Goal: Understand process/instructions: Learn how to perform a task or action

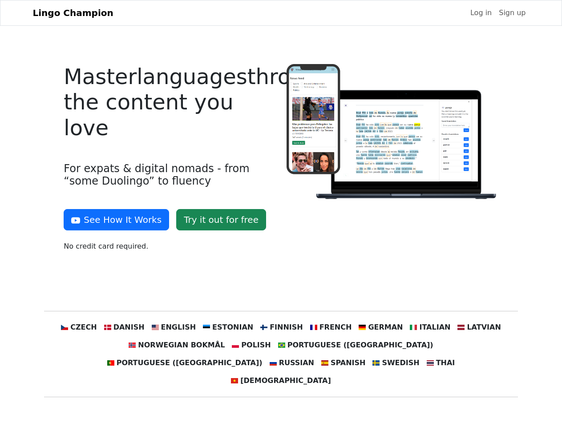
click at [281, 213] on div at bounding box center [392, 161] width 222 height 195
click at [113, 220] on button "See How It Works" at bounding box center [116, 219] width 105 height 21
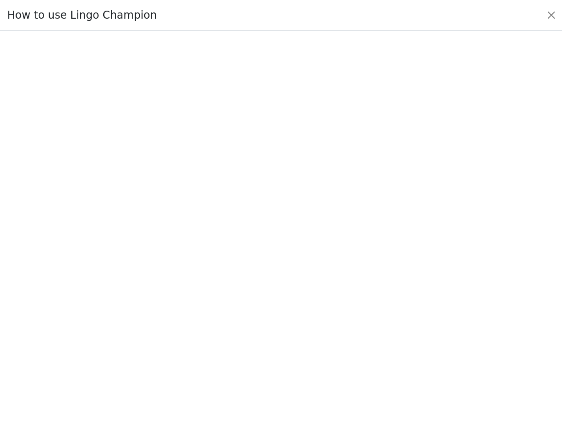
click at [96, 327] on div at bounding box center [281, 229] width 520 height 308
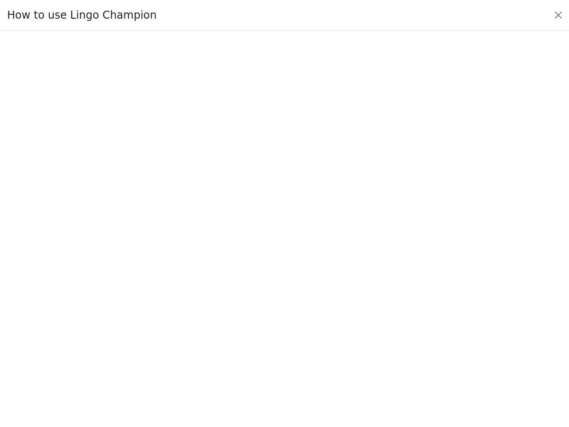
click at [137, 327] on div at bounding box center [284, 229] width 527 height 312
click at [182, 327] on div at bounding box center [284, 229] width 527 height 312
click at [231, 327] on div at bounding box center [284, 229] width 527 height 312
click at [280, 327] on div at bounding box center [284, 229] width 527 height 312
click at [325, 327] on div at bounding box center [284, 229] width 527 height 312
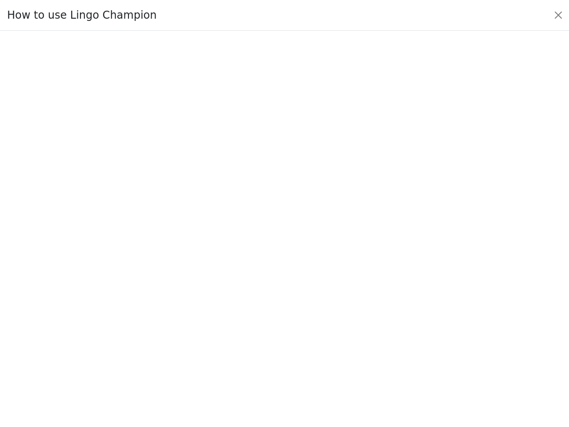
click at [370, 327] on div at bounding box center [284, 229] width 527 height 312
click at [416, 327] on div at bounding box center [284, 229] width 527 height 312
